Goal: Information Seeking & Learning: Learn about a topic

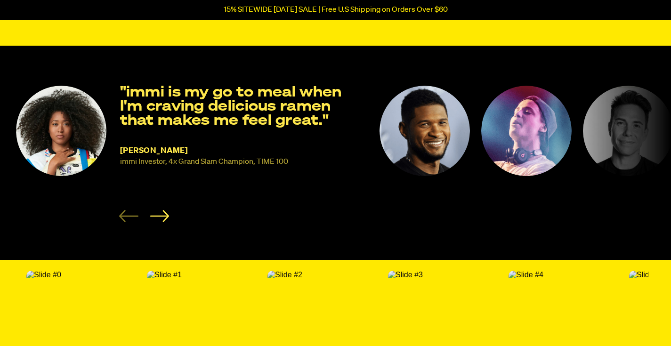
scroll to position [1468, 0]
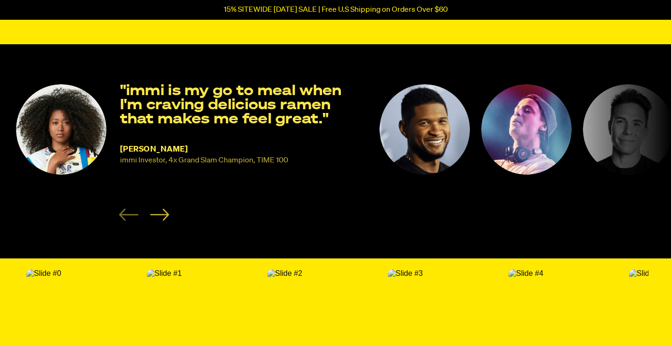
click at [160, 216] on icon "Next slide" at bounding box center [159, 215] width 19 height 12
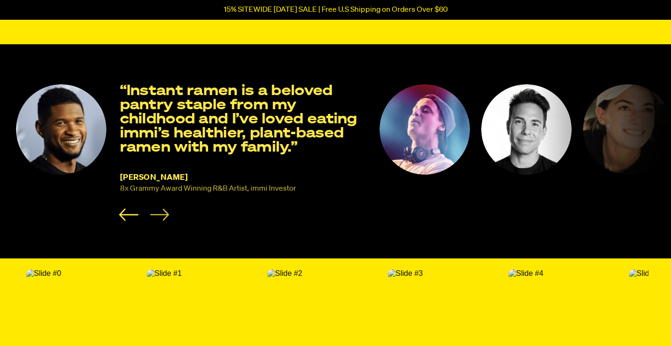
click at [160, 216] on icon "Next slide" at bounding box center [159, 215] width 19 height 12
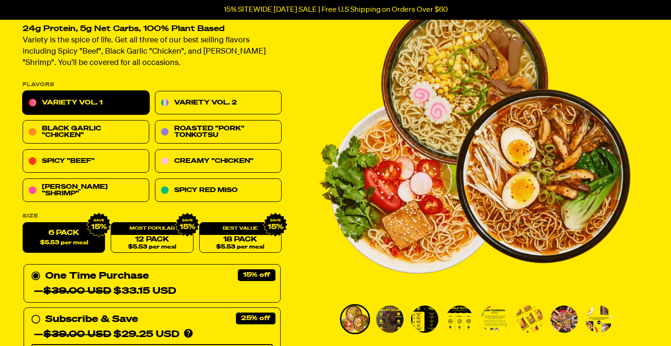
scroll to position [0, 0]
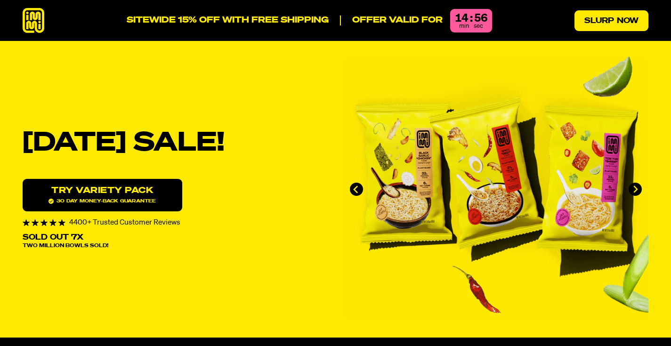
click at [625, 23] on link "Slurp Now" at bounding box center [611, 20] width 74 height 21
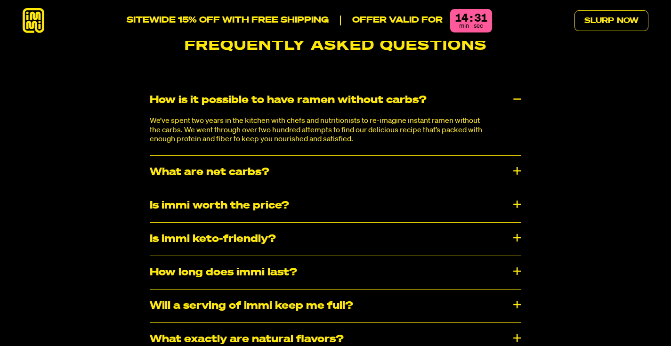
scroll to position [4923, 0]
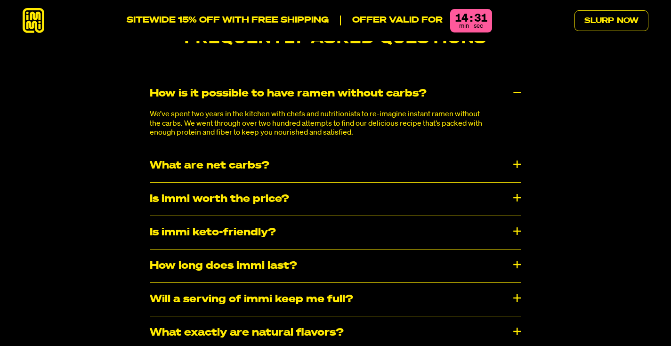
click at [225, 183] on div "Is immi worth the price?" at bounding box center [335, 199] width 371 height 33
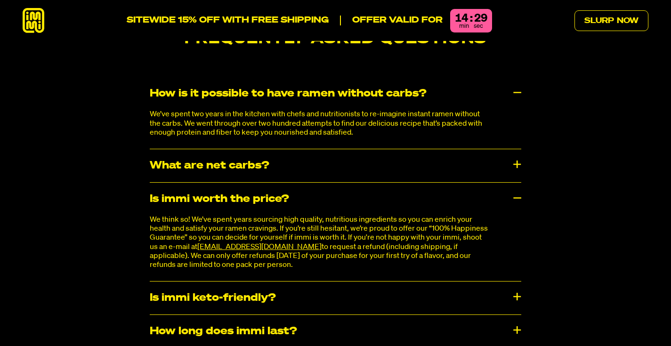
click at [238, 183] on div "Is immi worth the price?" at bounding box center [335, 199] width 371 height 33
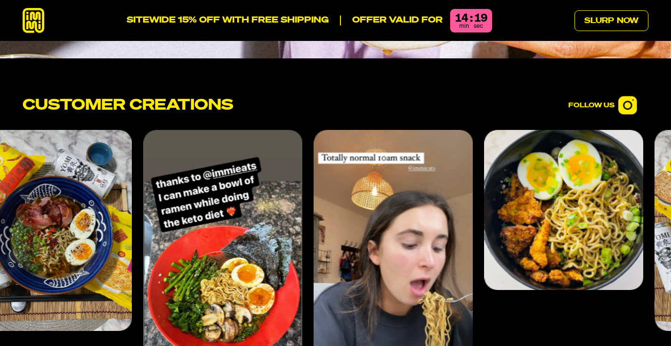
scroll to position [3721, 0]
